Goal: Task Accomplishment & Management: Manage account settings

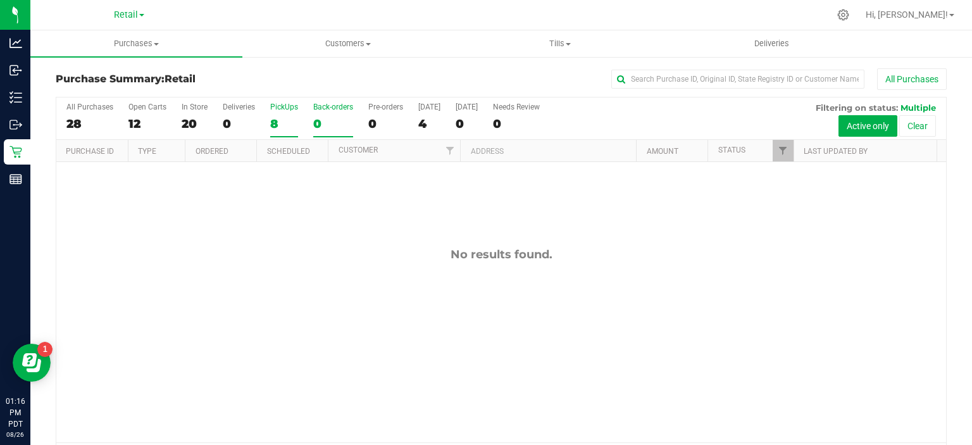
click at [273, 123] on div "8" at bounding box center [284, 123] width 28 height 15
click at [0, 0] on input "PickUps 8" at bounding box center [0, 0] width 0 height 0
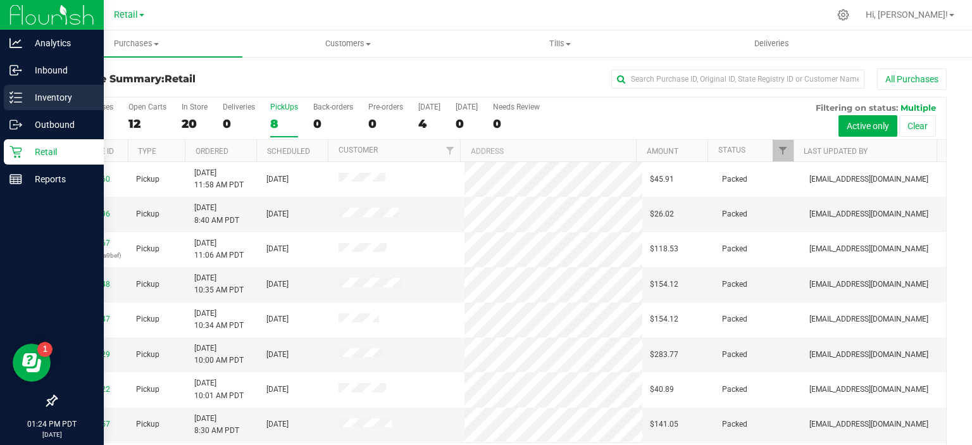
click at [11, 92] on icon at bounding box center [15, 97] width 13 height 13
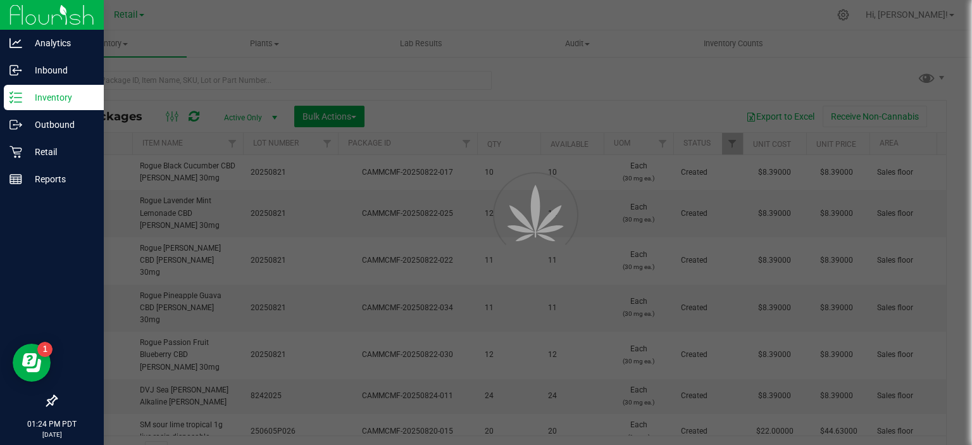
click at [209, 81] on div at bounding box center [486, 222] width 972 height 445
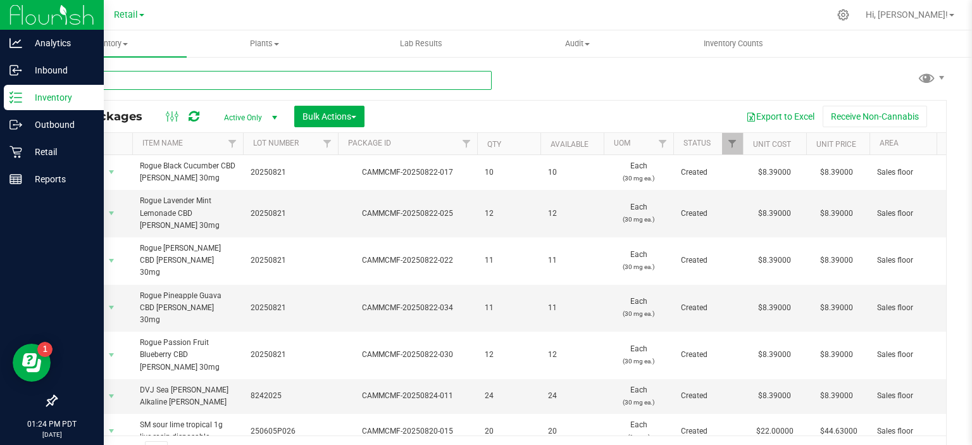
click at [271, 78] on input "text" at bounding box center [274, 80] width 436 height 19
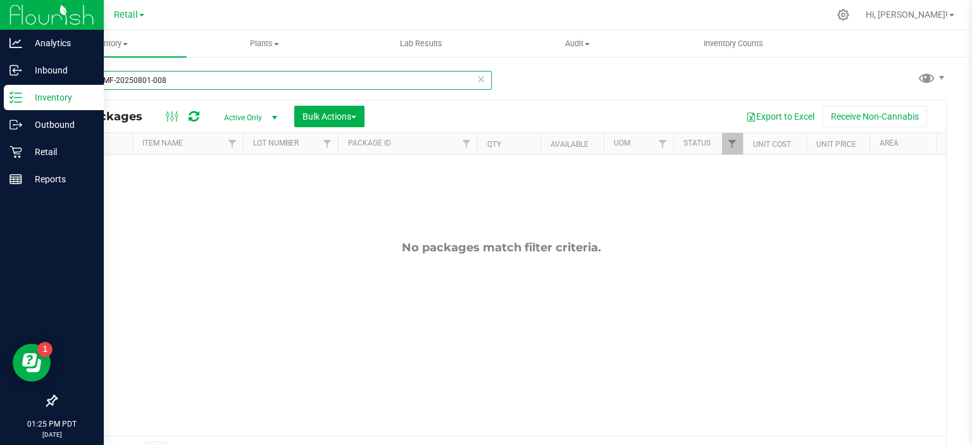
type input "CAMMCMF-20250801-008"
click at [271, 113] on span "select" at bounding box center [274, 118] width 10 height 10
click at [232, 196] on li "All" at bounding box center [247, 194] width 68 height 19
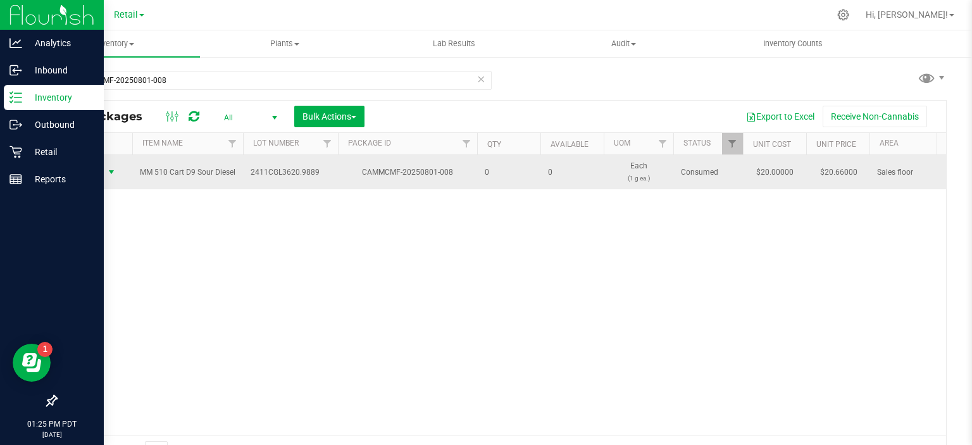
click at [110, 170] on span "select" at bounding box center [111, 172] width 10 height 10
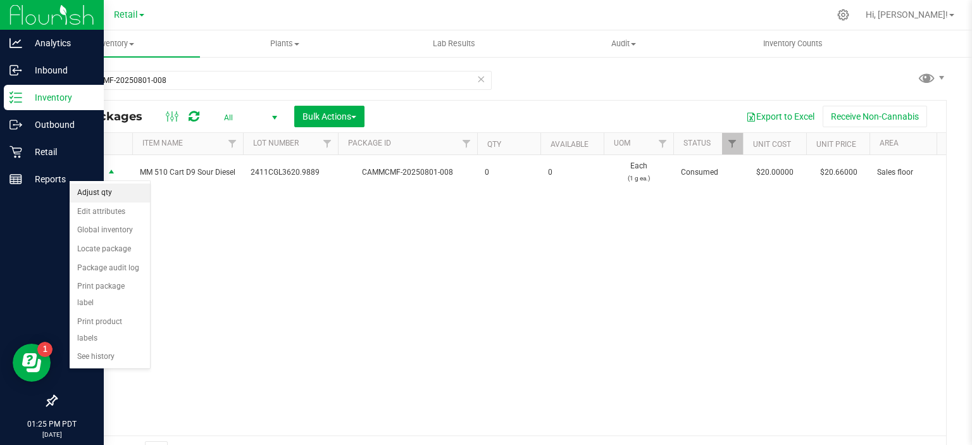
click at [104, 188] on li "Adjust qty" at bounding box center [110, 192] width 80 height 19
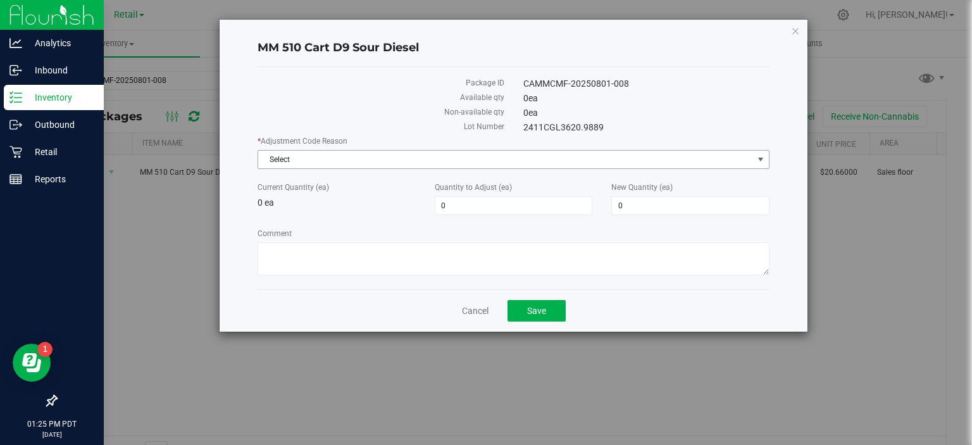
click at [759, 158] on span "select" at bounding box center [760, 159] width 10 height 10
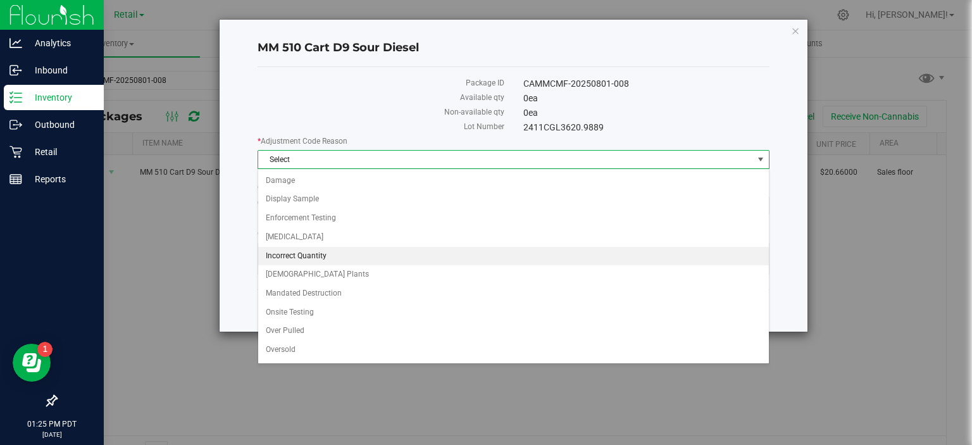
click at [319, 256] on li "Incorrect Quantity" at bounding box center [513, 256] width 510 height 19
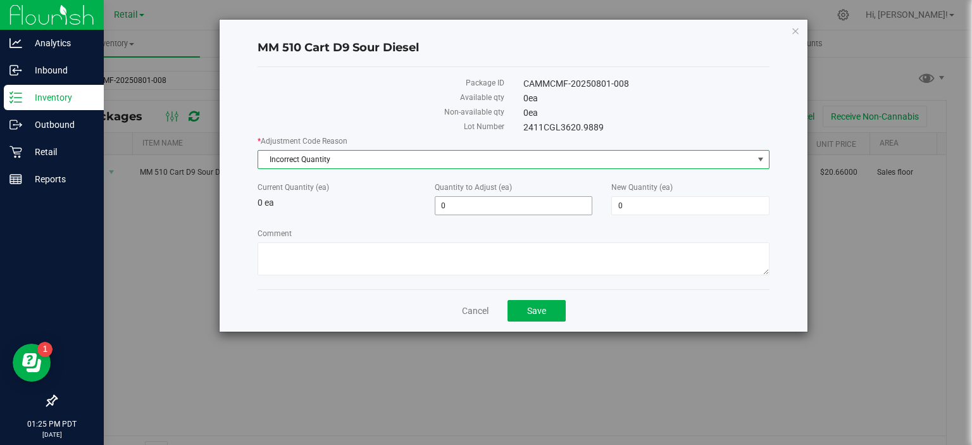
click at [491, 204] on input "0" at bounding box center [513, 206] width 157 height 18
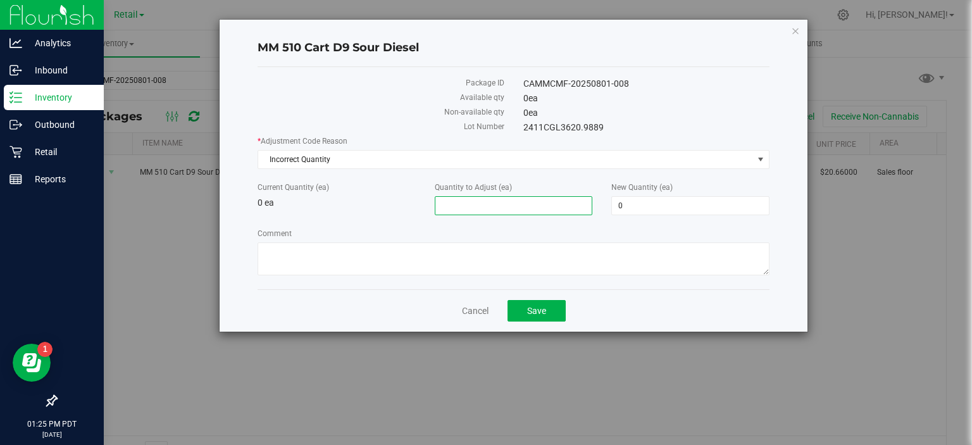
type input "1"
click at [637, 330] on div "Cancel Save" at bounding box center [513, 310] width 512 height 42
type input "1"
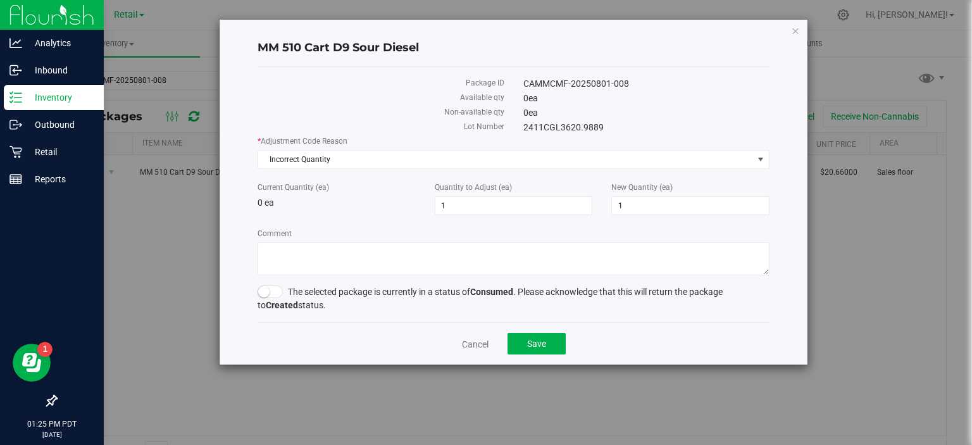
click at [264, 291] on small at bounding box center [263, 291] width 11 height 11
click at [531, 339] on span "Save" at bounding box center [536, 343] width 19 height 10
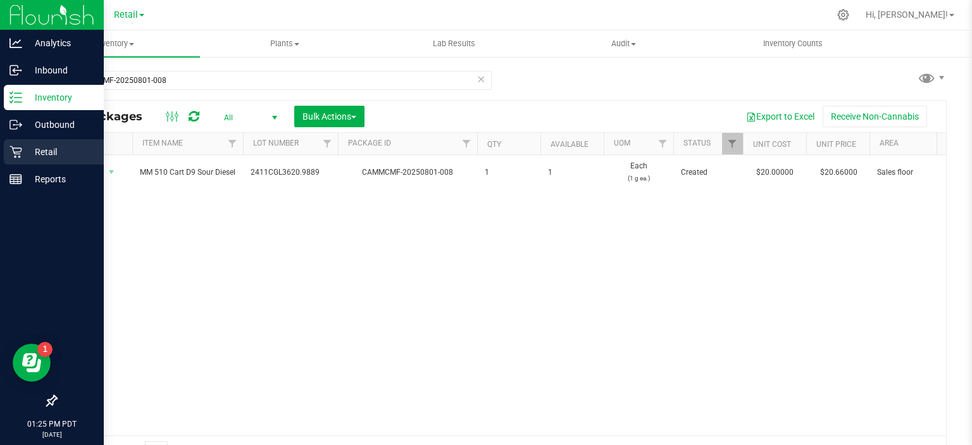
click at [5, 153] on div "Retail" at bounding box center [54, 151] width 100 height 25
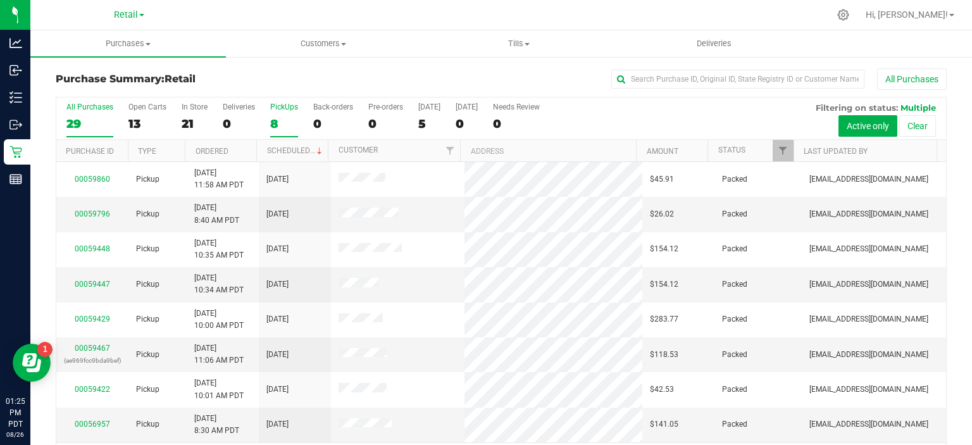
click at [281, 114] on label "PickUps 8" at bounding box center [284, 119] width 28 height 35
click at [0, 0] on input "PickUps 8" at bounding box center [0, 0] width 0 height 0
click at [299, 150] on link "Scheduled" at bounding box center [296, 150] width 58 height 9
click at [344, 43] on span at bounding box center [343, 44] width 5 height 3
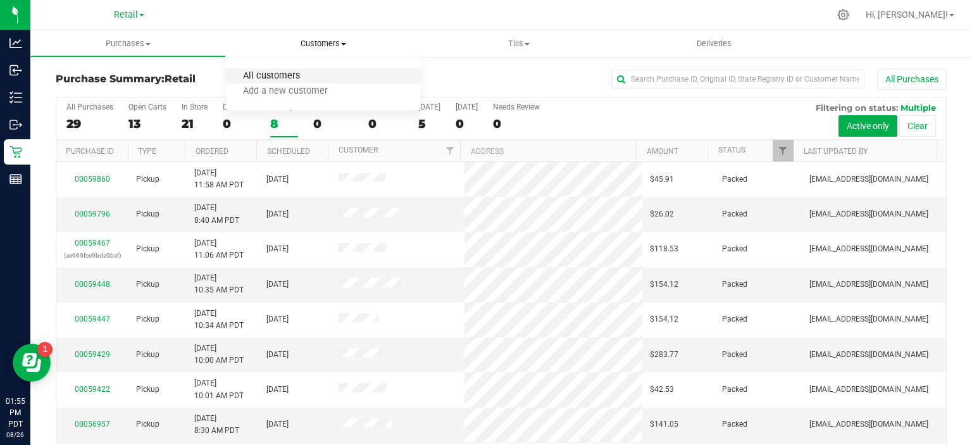
click at [285, 73] on span "All customers" at bounding box center [271, 76] width 91 height 11
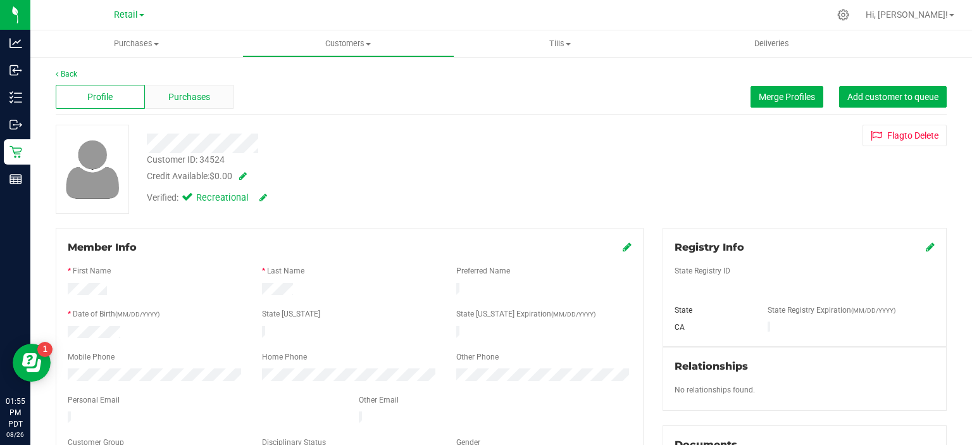
click at [205, 96] on span "Purchases" at bounding box center [189, 96] width 42 height 13
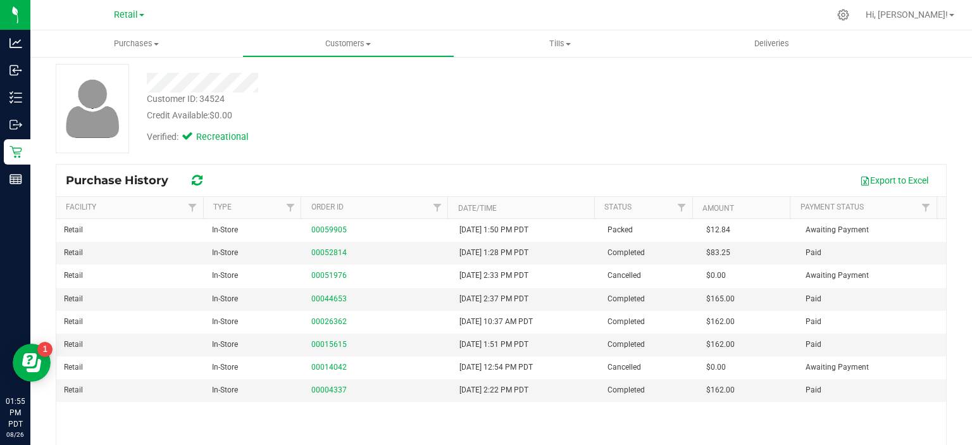
scroll to position [47, 0]
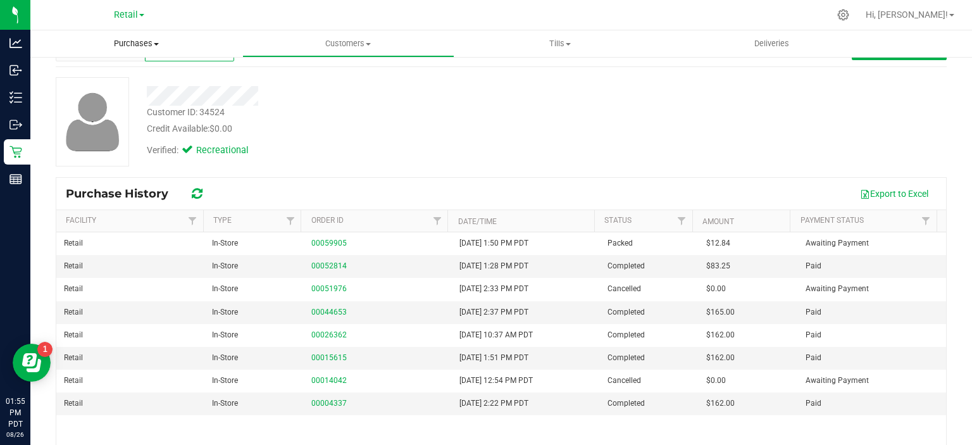
click at [139, 42] on span "Purchases" at bounding box center [136, 43] width 212 height 11
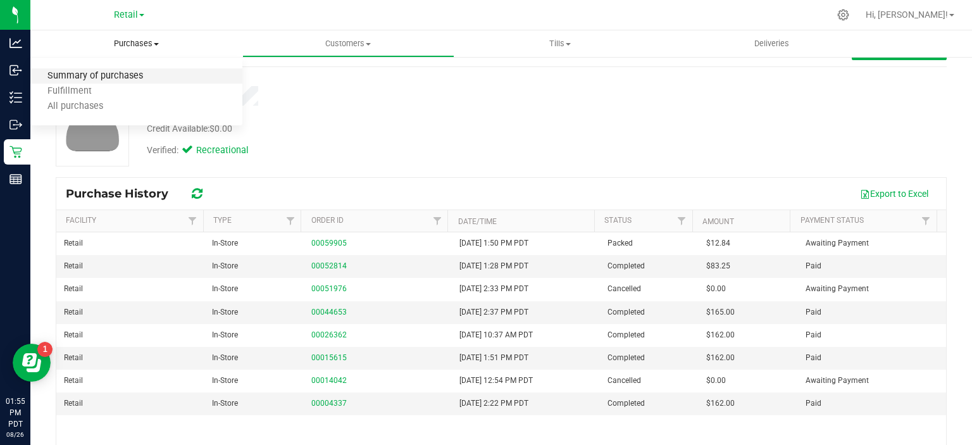
click at [127, 74] on span "Summary of purchases" at bounding box center [95, 76] width 130 height 11
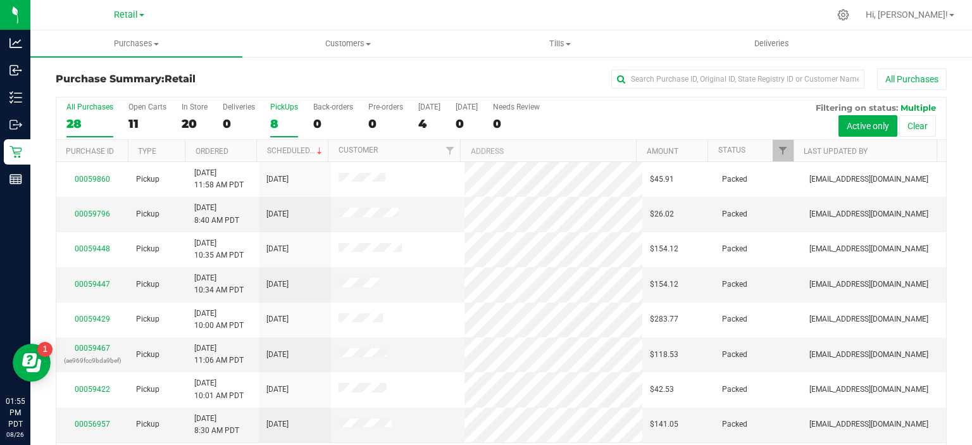
click at [275, 114] on label "PickUps 8" at bounding box center [284, 119] width 28 height 35
click at [0, 0] on input "PickUps 8" at bounding box center [0, 0] width 0 height 0
click at [314, 149] on span at bounding box center [319, 151] width 10 height 10
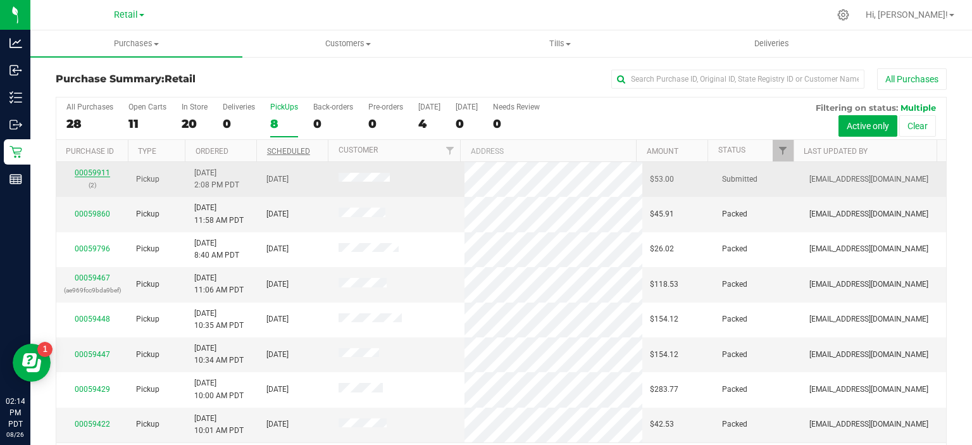
click at [97, 171] on link "00059911" at bounding box center [92, 172] width 35 height 9
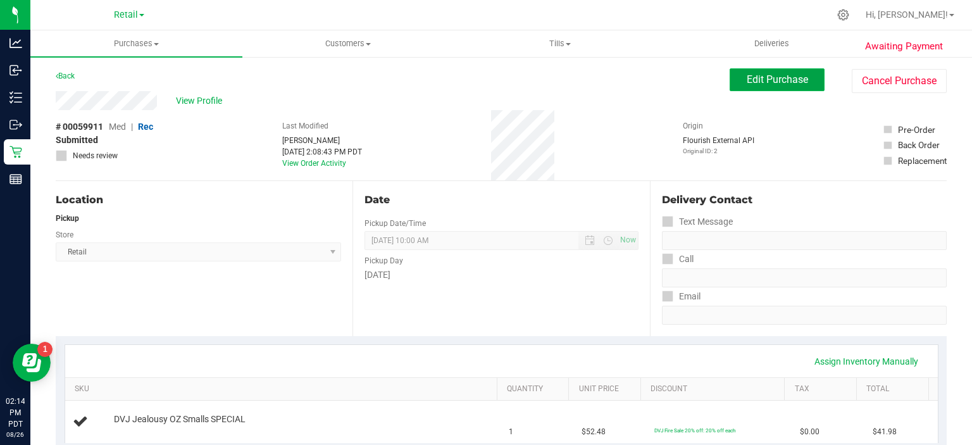
click at [765, 78] on span "Edit Purchase" at bounding box center [776, 79] width 61 height 12
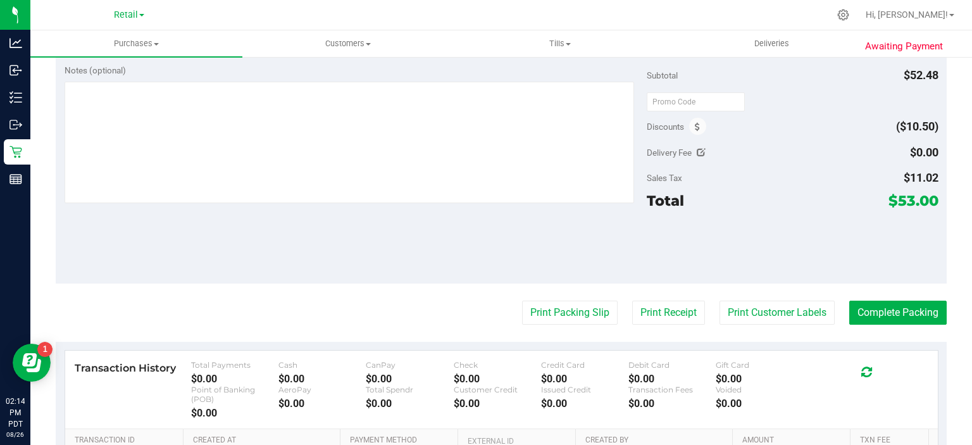
scroll to position [415, 0]
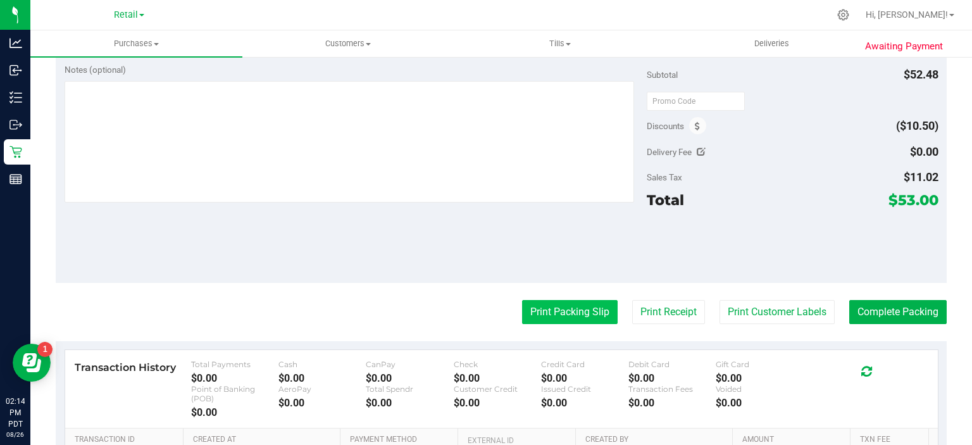
click at [572, 318] on button "Print Packing Slip" at bounding box center [570, 312] width 96 height 24
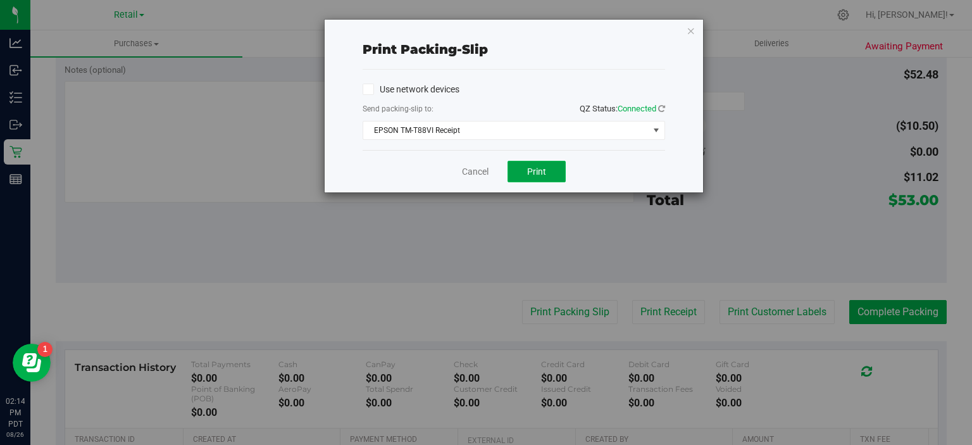
click at [547, 168] on button "Print" at bounding box center [536, 172] width 58 height 22
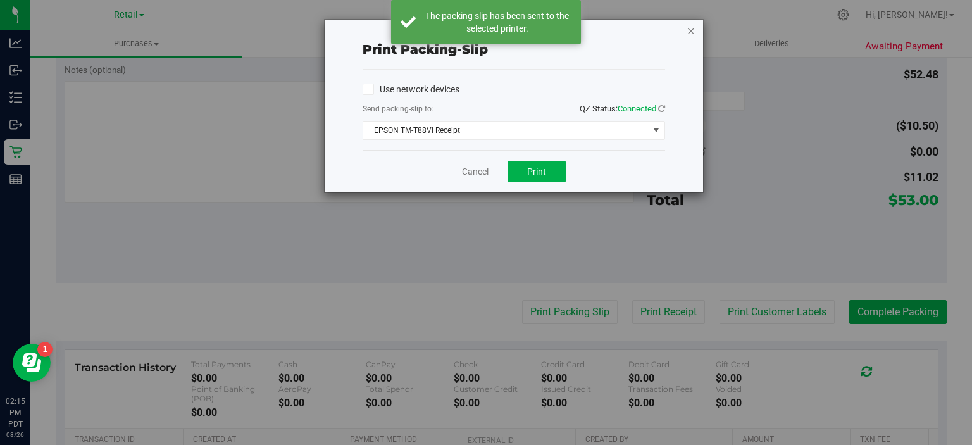
click at [686, 33] on icon "button" at bounding box center [690, 30] width 9 height 15
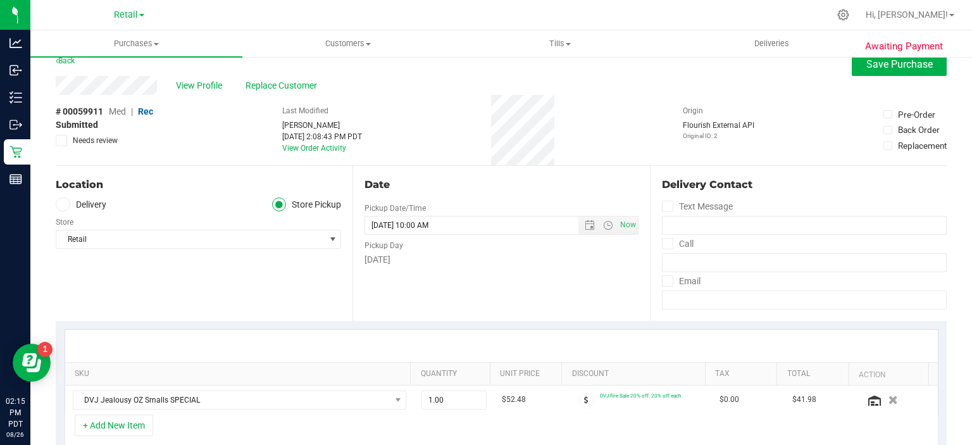
scroll to position [0, 0]
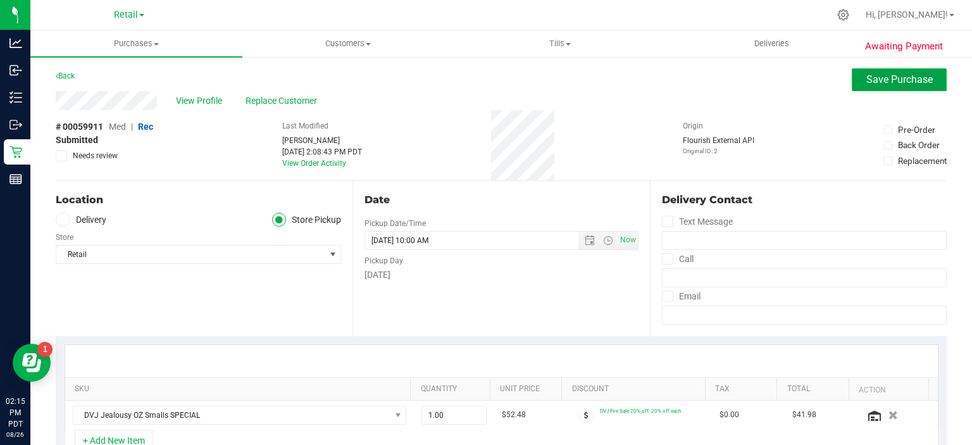
click at [896, 85] on span "Save Purchase" at bounding box center [899, 79] width 66 height 12
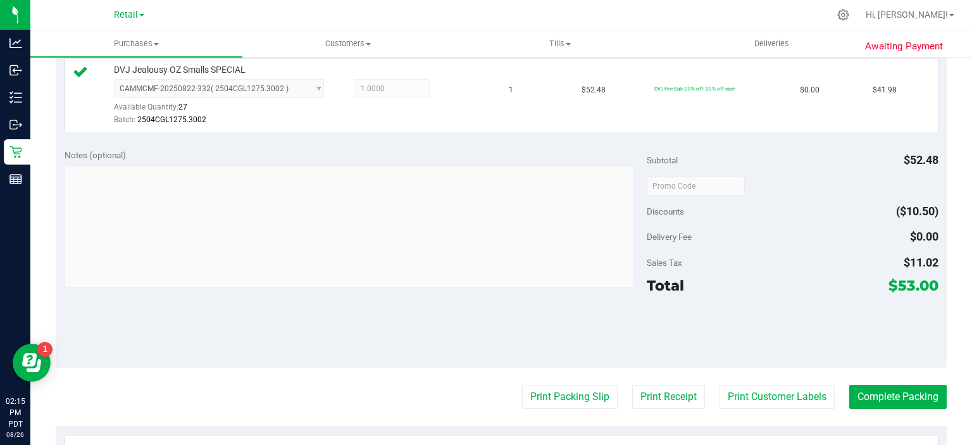
scroll to position [365, 0]
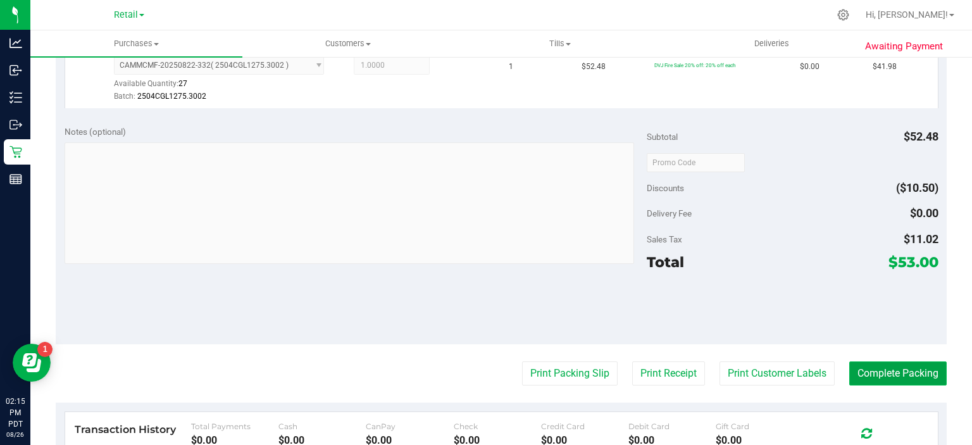
click at [900, 374] on button "Complete Packing" at bounding box center [897, 373] width 97 height 24
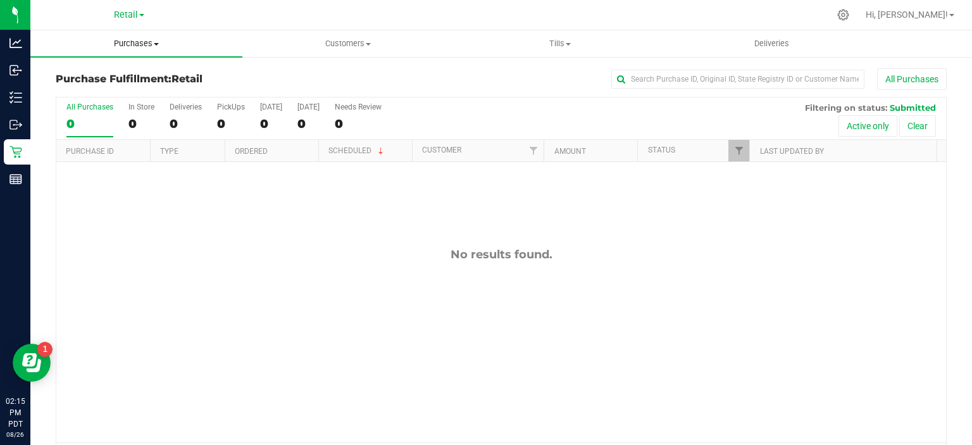
click at [152, 40] on span "Purchases" at bounding box center [136, 43] width 212 height 11
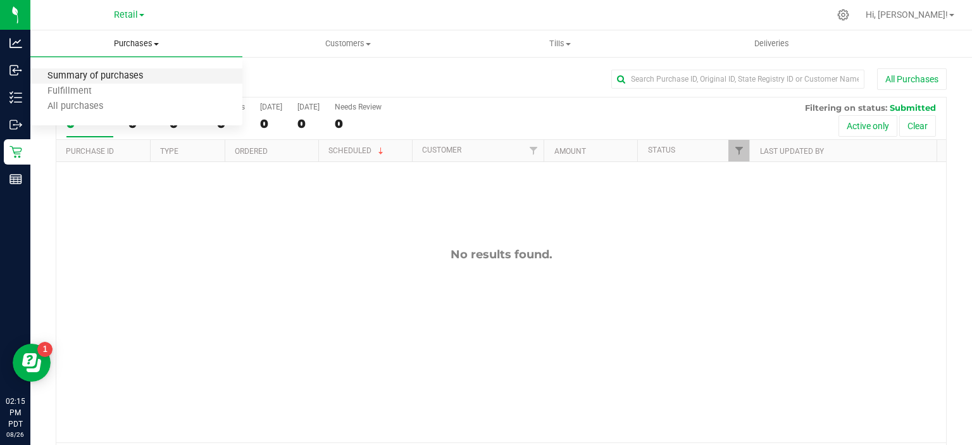
click at [127, 78] on span "Summary of purchases" at bounding box center [95, 76] width 130 height 11
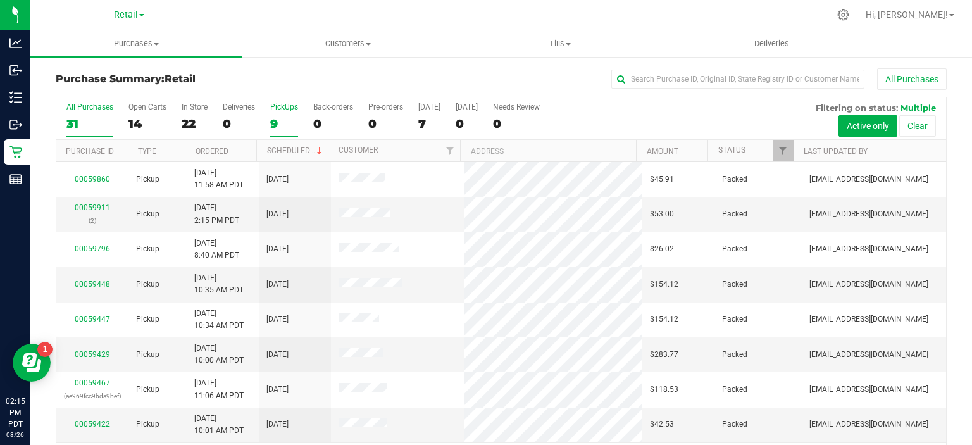
click at [275, 127] on div "9" at bounding box center [284, 123] width 28 height 15
click at [0, 0] on input "PickUps 9" at bounding box center [0, 0] width 0 height 0
click at [297, 146] on link "Scheduled" at bounding box center [296, 150] width 58 height 9
click at [323, 113] on label "Back-orders 0" at bounding box center [333, 119] width 40 height 35
click at [0, 0] on input "Back-orders 0" at bounding box center [0, 0] width 0 height 0
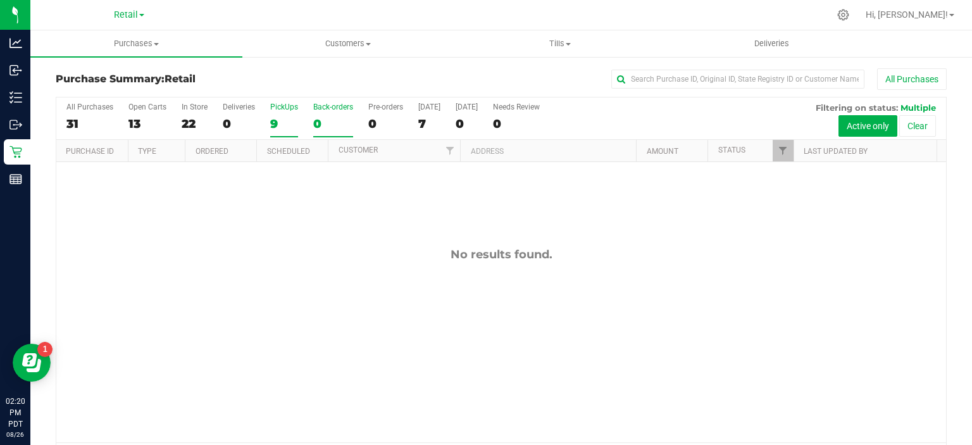
click at [274, 123] on div "9" at bounding box center [284, 123] width 28 height 15
click at [0, 0] on input "PickUps 9" at bounding box center [0, 0] width 0 height 0
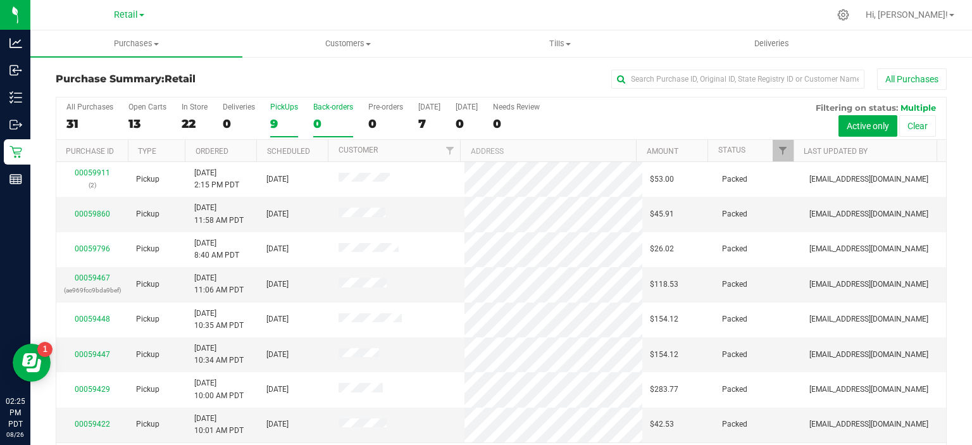
click at [315, 121] on div "0" at bounding box center [333, 123] width 40 height 15
click at [0, 0] on input "Back-orders 0" at bounding box center [0, 0] width 0 height 0
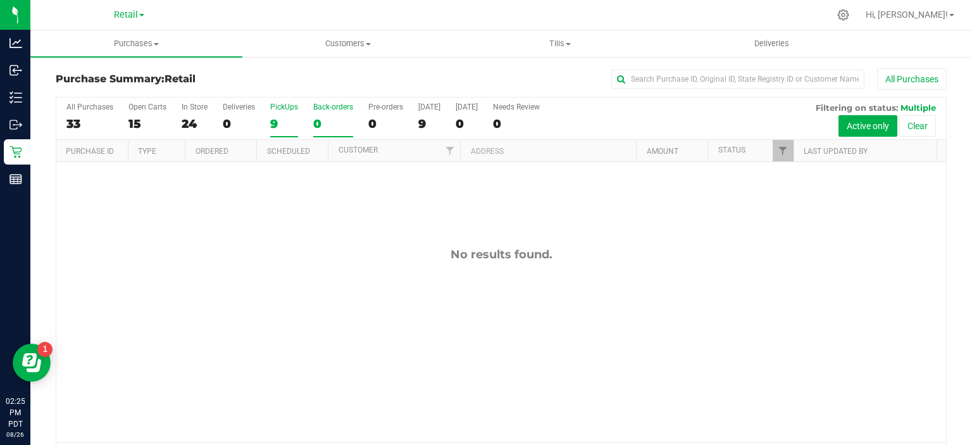
click at [276, 128] on div "9" at bounding box center [284, 123] width 28 height 15
click at [0, 0] on input "PickUps 9" at bounding box center [0, 0] width 0 height 0
